Goal: Task Accomplishment & Management: Manage account settings

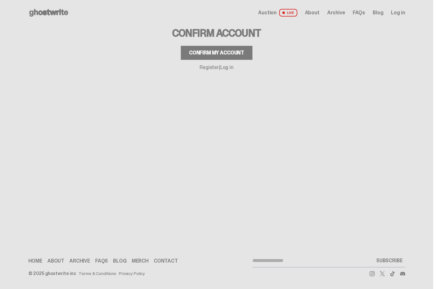
click at [211, 60] on div "Confirm Account Confirm my account Register | Log in" at bounding box center [217, 47] width 122 height 45
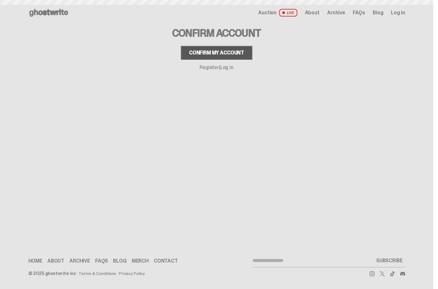
click at [207, 53] on div "Confirm my account" at bounding box center [216, 52] width 55 height 5
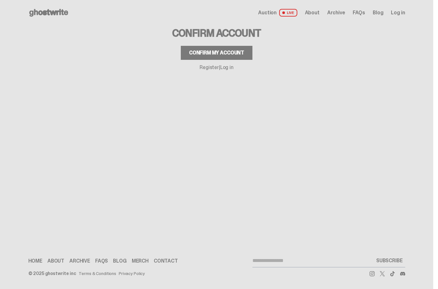
click at [207, 52] on div "Confirm my account" at bounding box center [216, 52] width 55 height 5
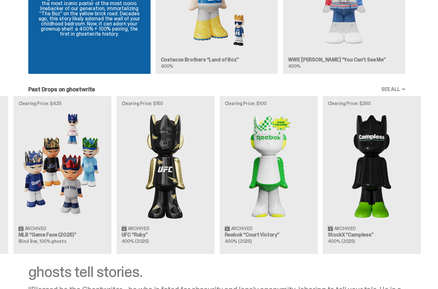
scroll to position [733, 0]
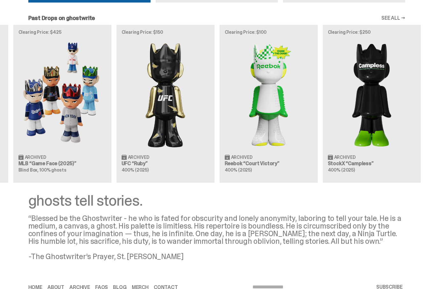
click at [388, 121] on img at bounding box center [372, 94] width 88 height 110
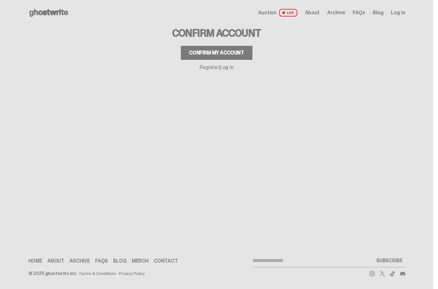
click at [51, 13] on use at bounding box center [48, 13] width 39 height 8
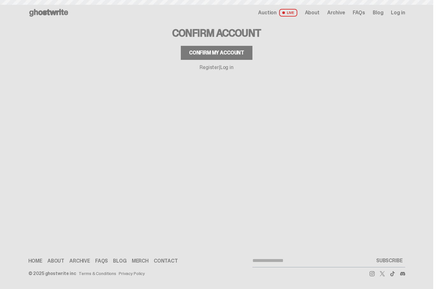
click at [55, 13] on use at bounding box center [48, 13] width 39 height 8
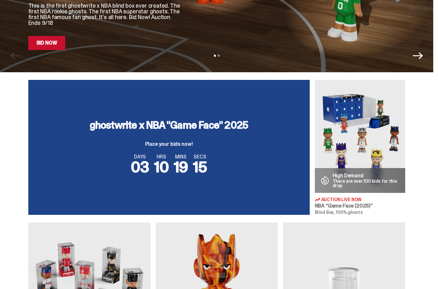
scroll to position [155, 0]
